Goal: Navigation & Orientation: Go to known website

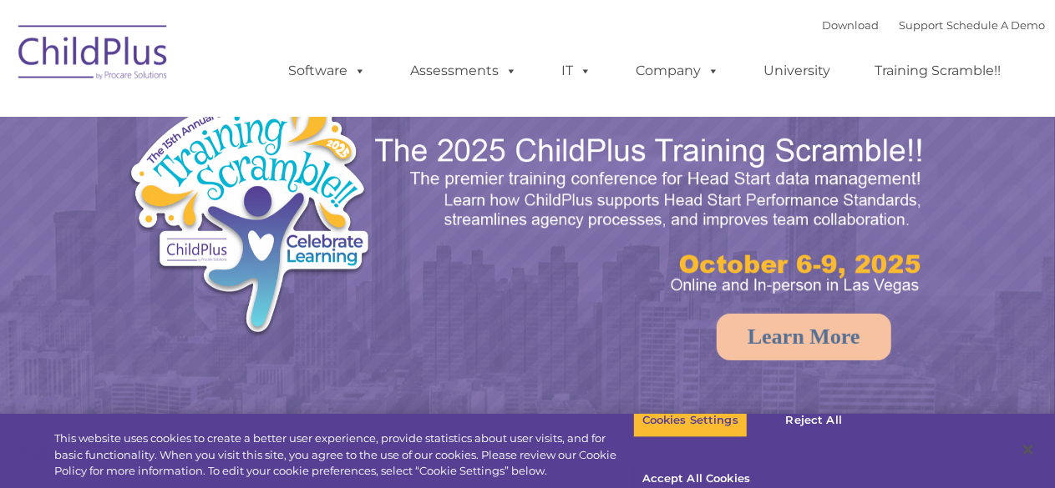
select select "MEDIUM"
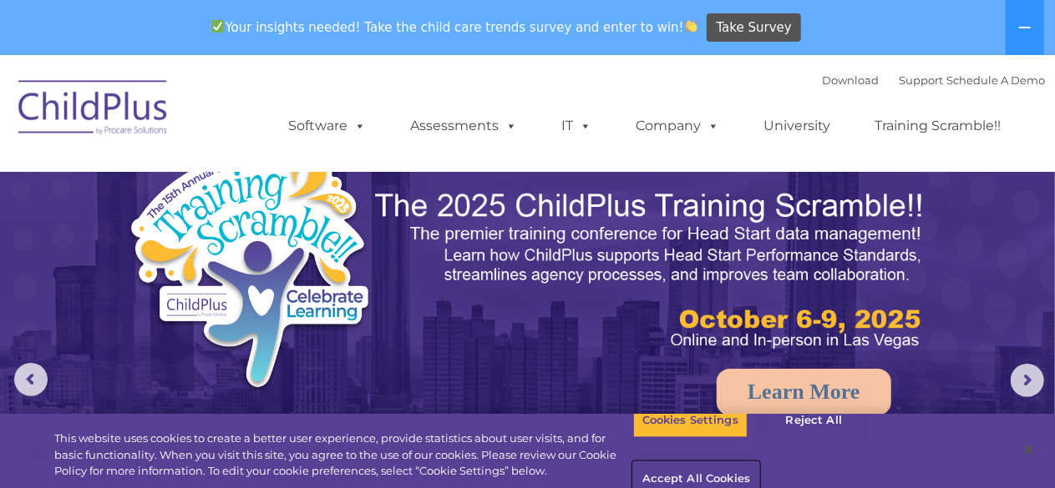
click at [759, 463] on button "Accept All Cookies" at bounding box center [696, 480] width 126 height 35
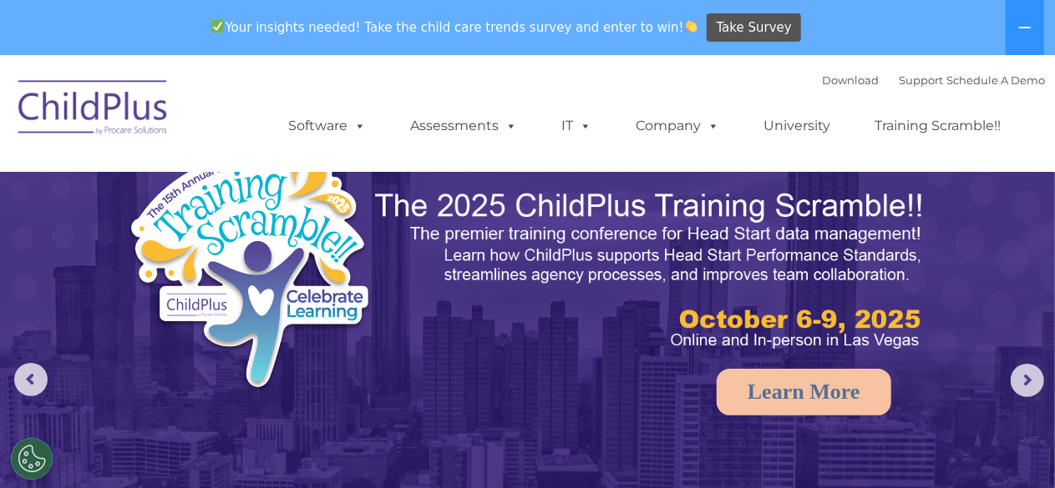
click at [111, 95] on img at bounding box center [93, 110] width 167 height 84
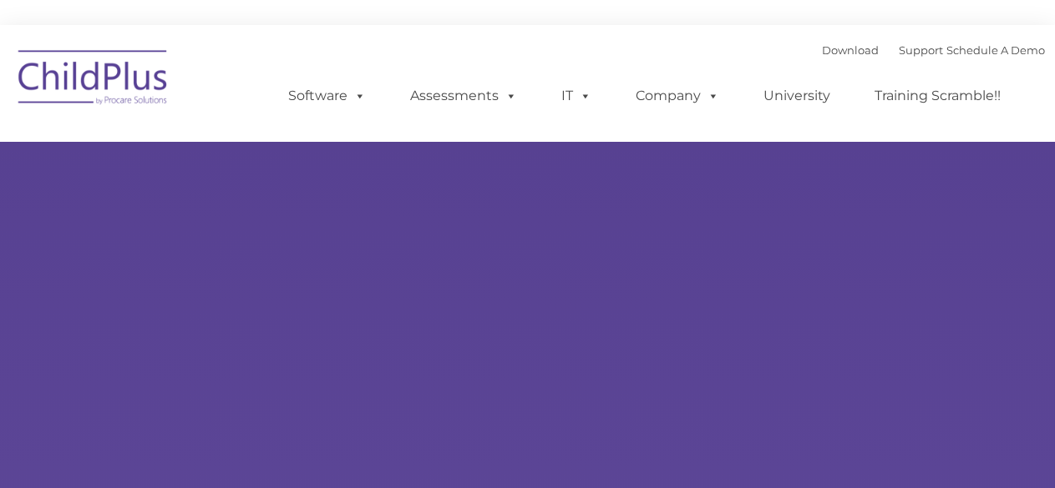
type input ""
